Goal: Information Seeking & Learning: Learn about a topic

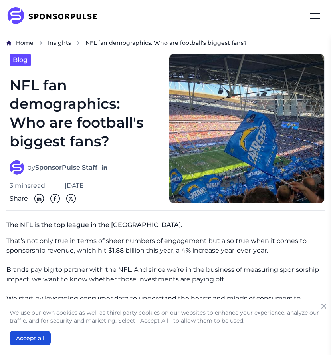
scroll to position [1, 0]
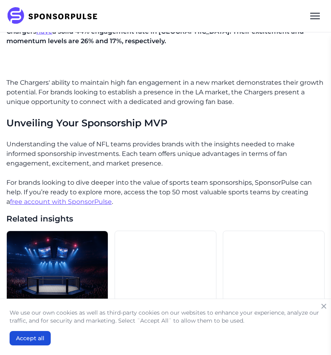
scroll to position [1371, 0]
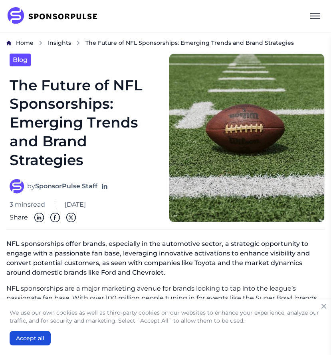
click at [80, 203] on span "September 24, 2024" at bounding box center [75, 205] width 21 height 10
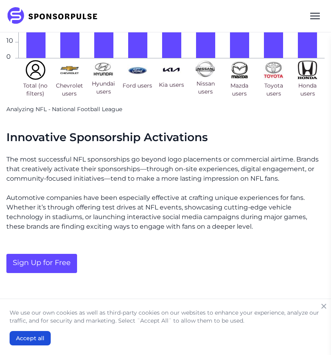
scroll to position [1262, 0]
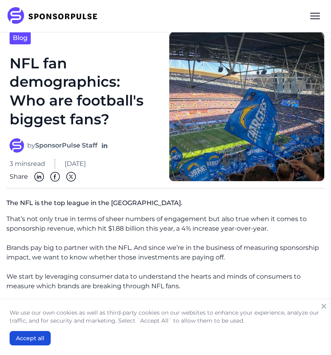
scroll to position [20, 0]
